Goal: Task Accomplishment & Management: Manage account settings

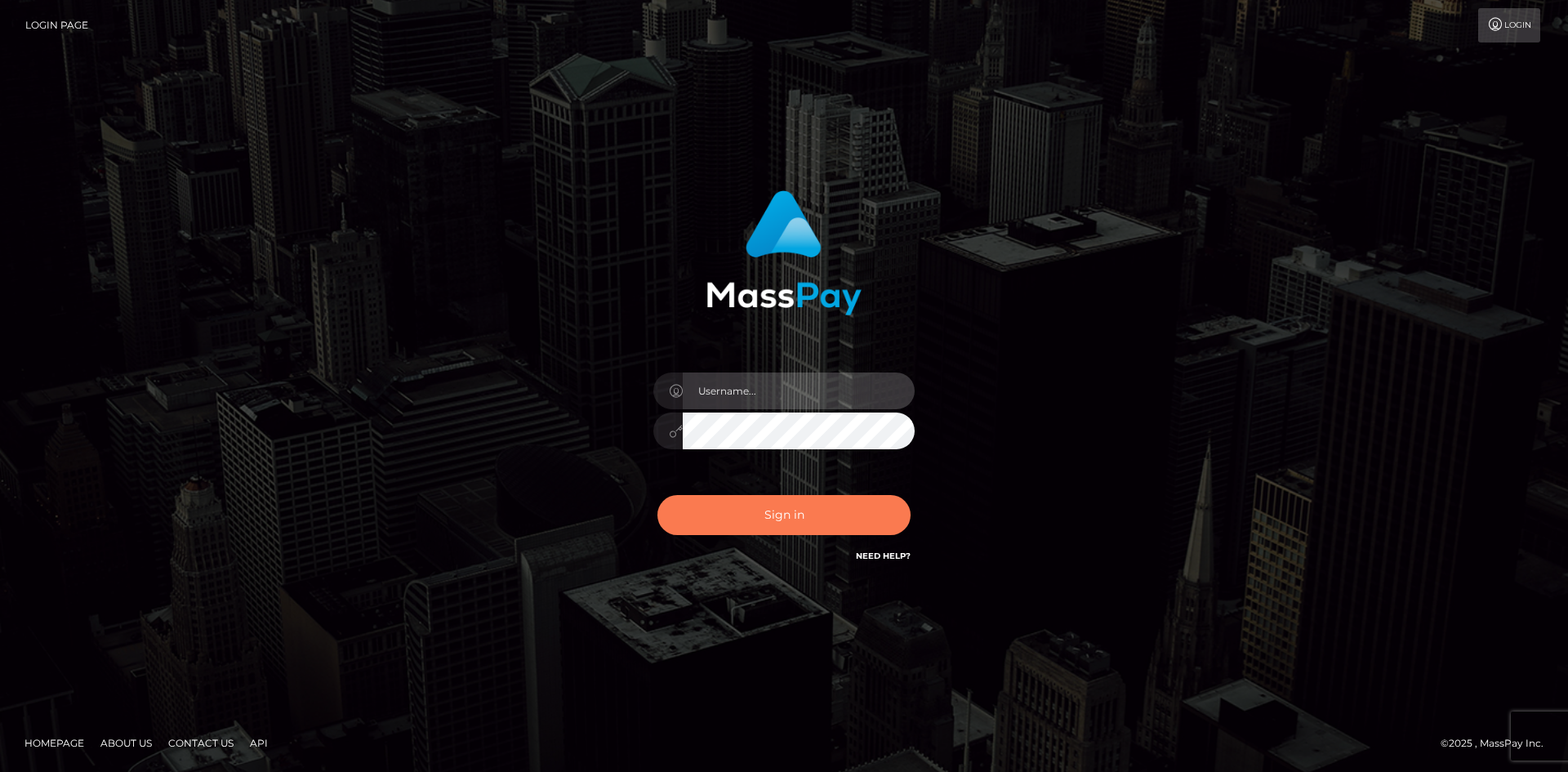
type input "hello.feetfinder"
click at [763, 513] on button "Sign in" at bounding box center [784, 515] width 253 height 40
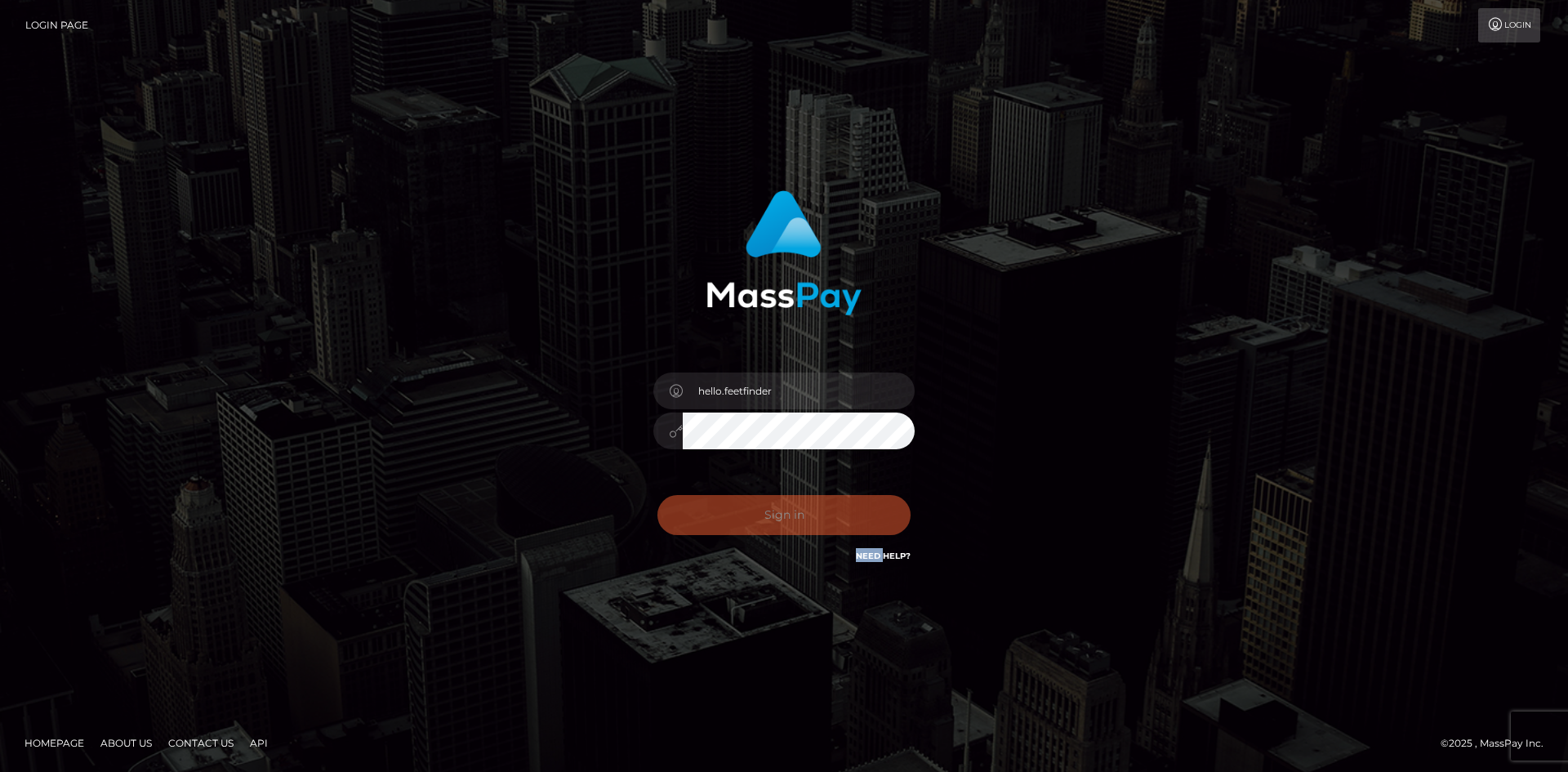
click at [763, 513] on div "Sign in Need Help?" at bounding box center [784, 522] width 286 height 73
drag, startPoint x: 763, startPoint y: 513, endPoint x: 768, endPoint y: 505, distance: 9.4
click at [763, 510] on div "0cAFcWeA6yJMiSSFSCWdHeWpL7fRYBIkez3kbB9tDHgO9pyKYi5WJa3Zi-zea3UUNPTZHFjClNJpWji…" at bounding box center [784, 522] width 286 height 73
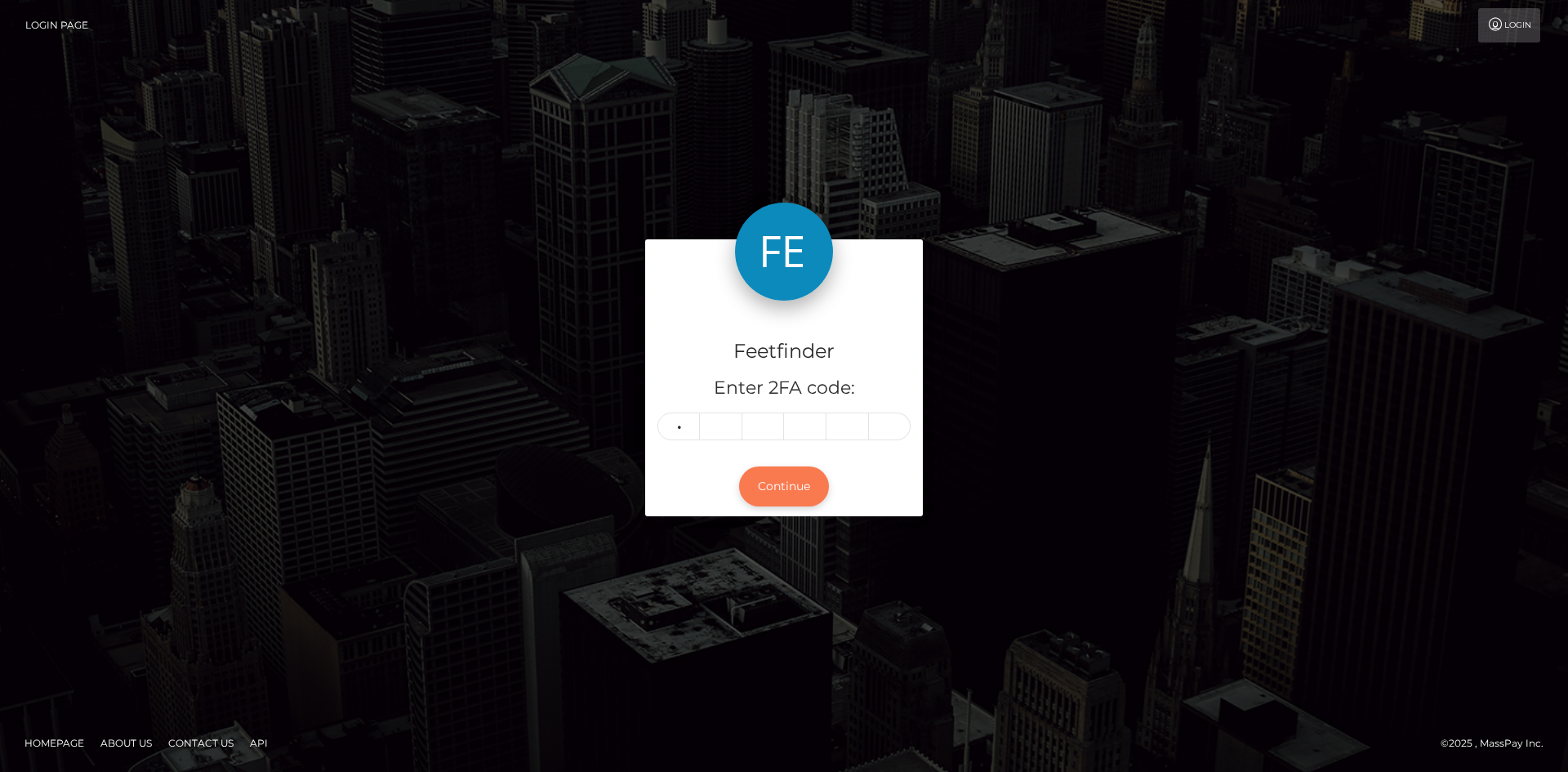
type input "4"
type input "2"
type input "7"
type input "0"
type input "8"
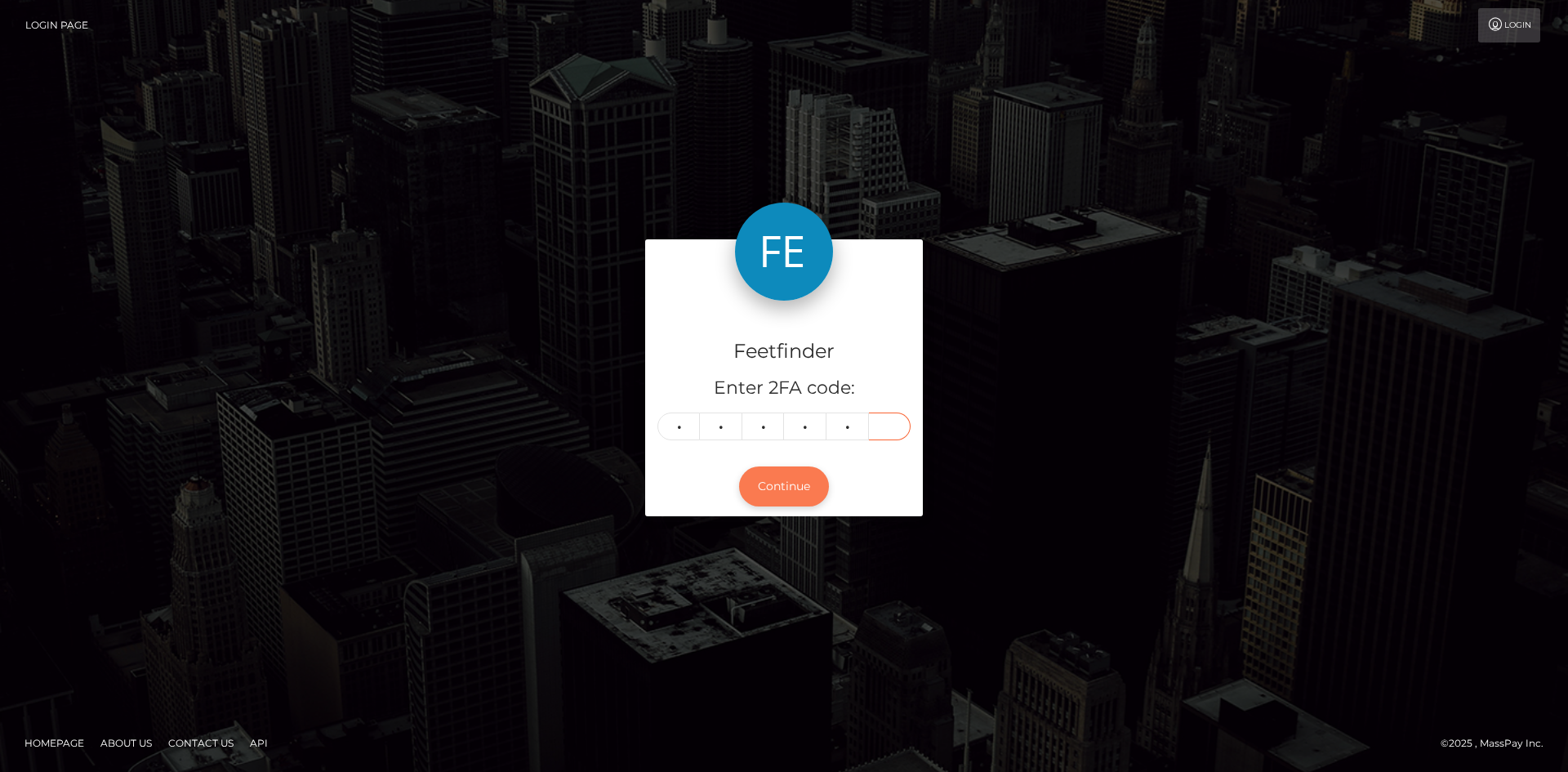
type input "0"
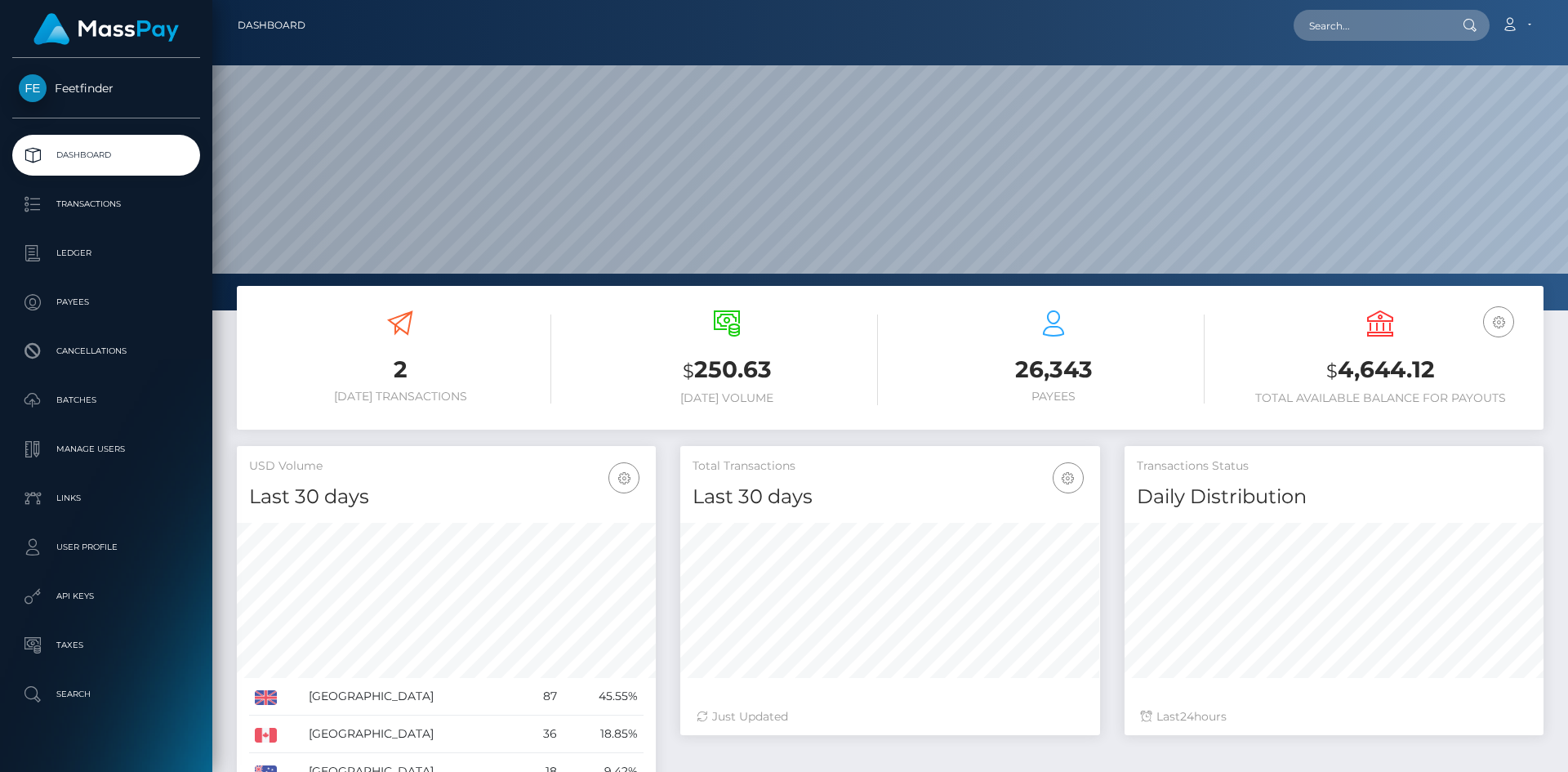
scroll to position [290, 419]
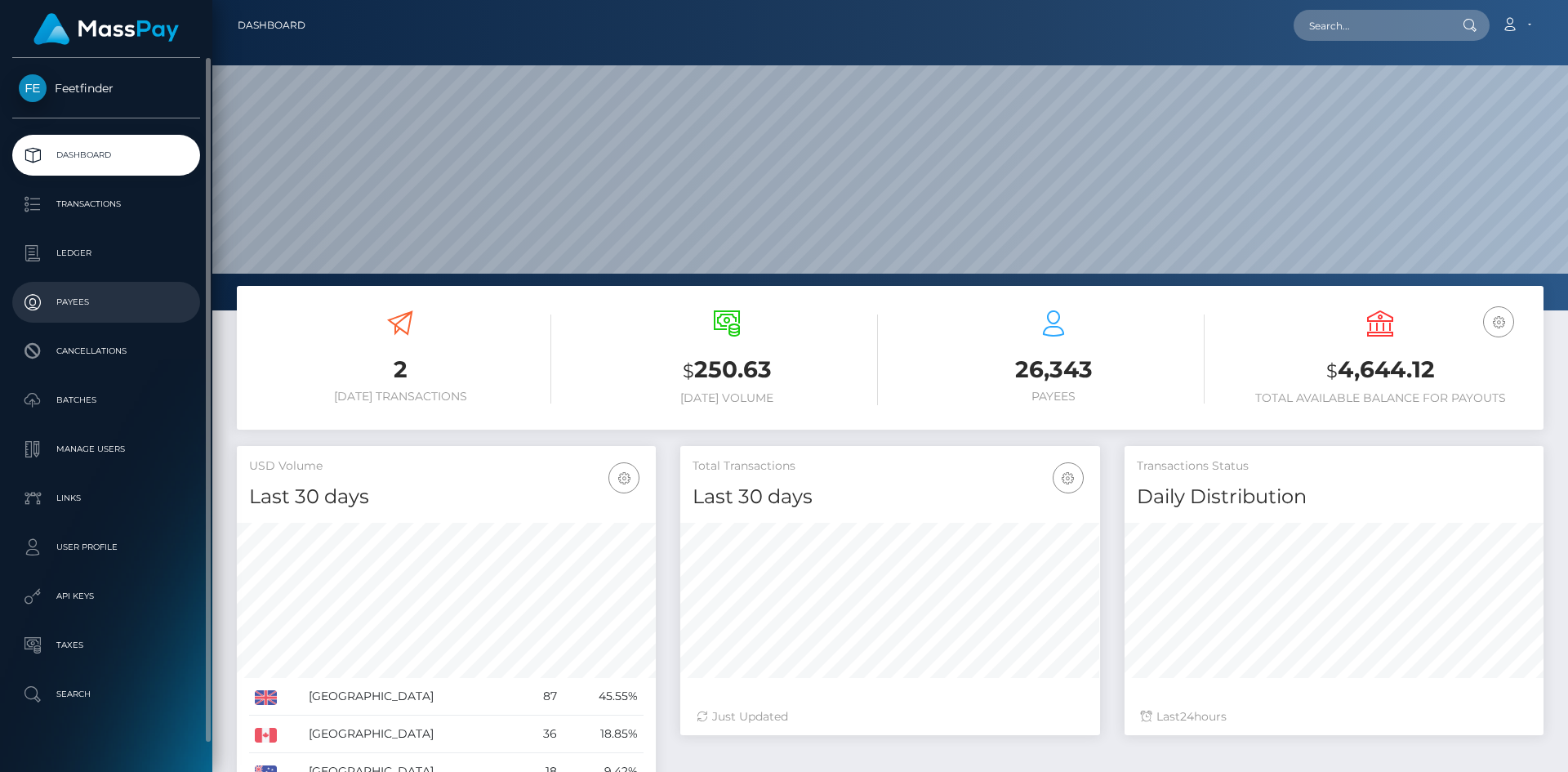
click at [129, 301] on p "Payees" at bounding box center [106, 302] width 175 height 25
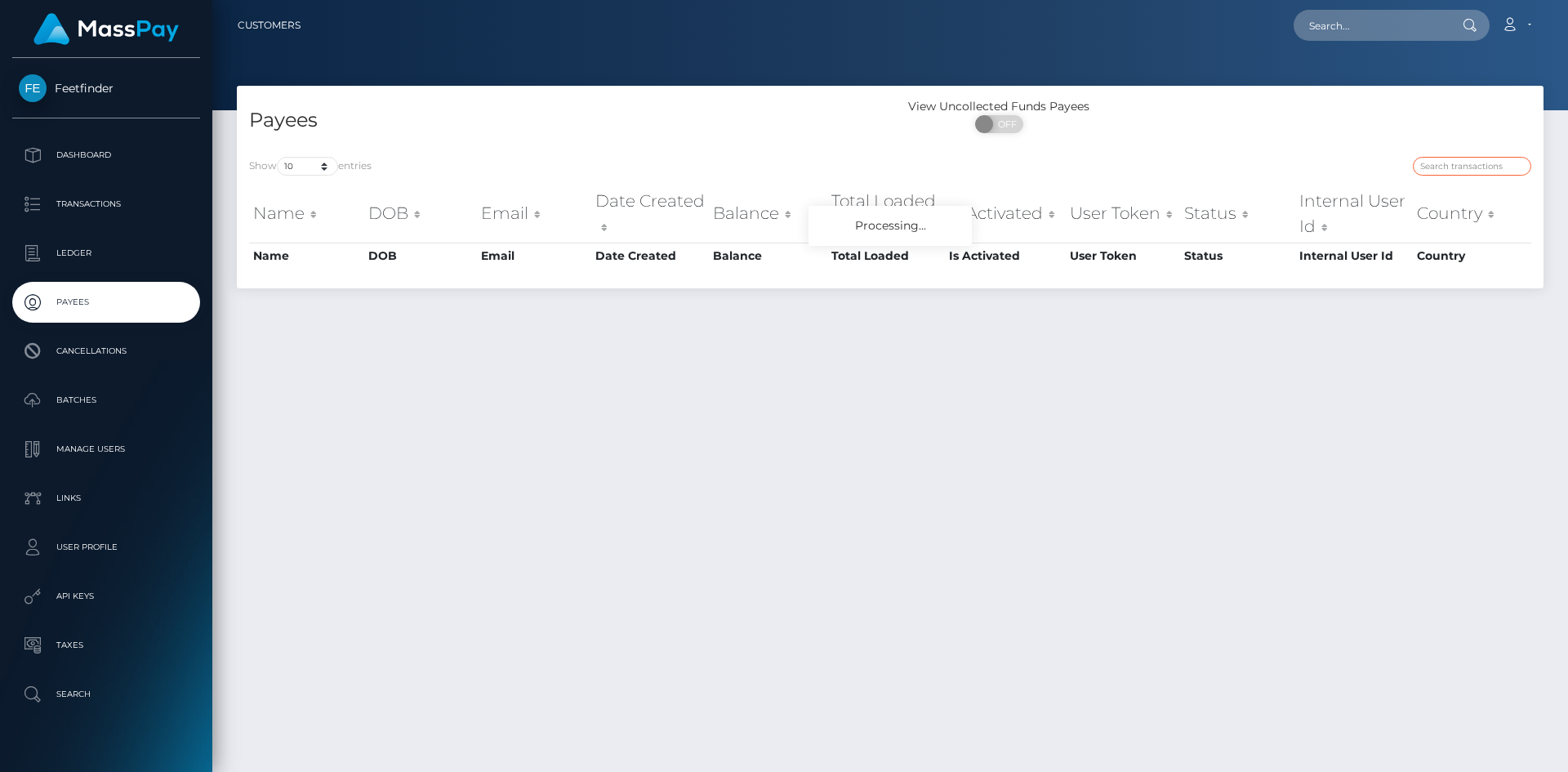
click at [1493, 169] on input "search" at bounding box center [1472, 166] width 118 height 19
paste input "e1b0f8cd-8363-11f0-8023-0266f44cc279"
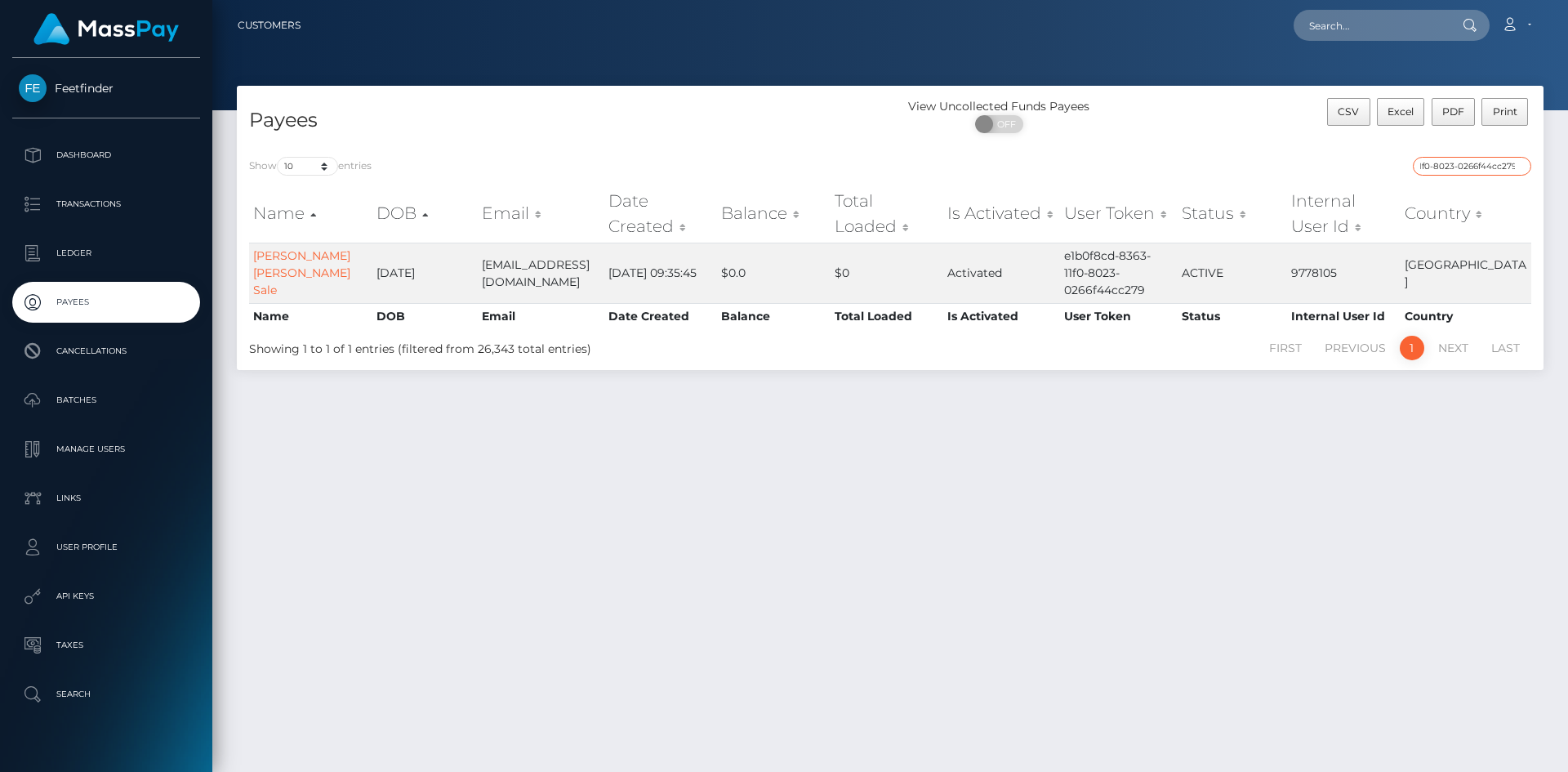
type input "e1b0f8cd-8363-11f0-8023-0266f44cc279"
